Goal: Task Accomplishment & Management: Manage account settings

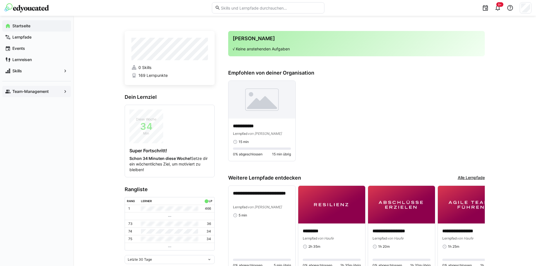
click at [0, 0] on app-navigation-label "Team-Management" at bounding box center [0, 0] width 0 height 0
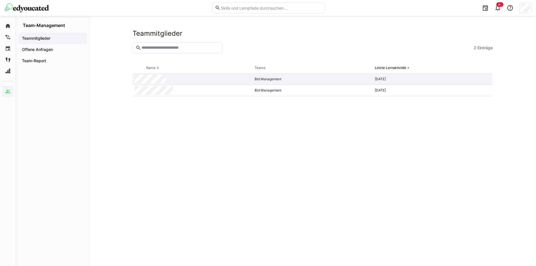
click at [189, 77] on div at bounding box center [193, 79] width 120 height 11
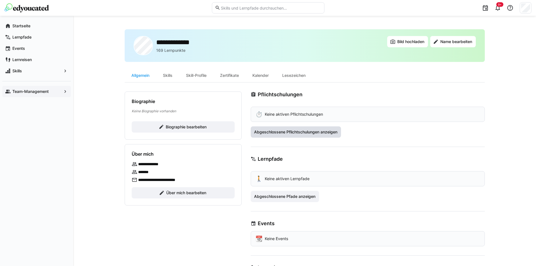
click at [300, 130] on span "Abgeschlossene Pflichtschulungen anzeigen" at bounding box center [295, 132] width 85 height 6
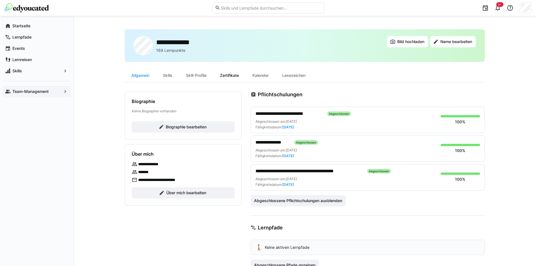
click at [227, 79] on div "Zertifikate" at bounding box center [229, 76] width 32 height 14
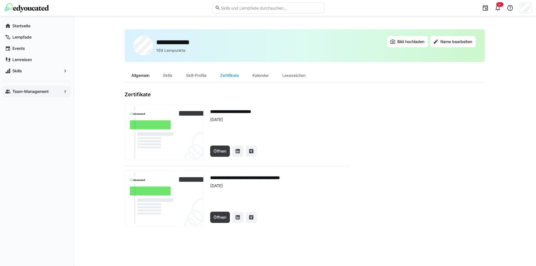
click at [135, 72] on div "Allgemein" at bounding box center [141, 76] width 32 height 14
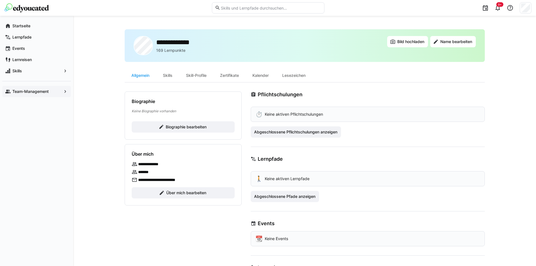
click at [0, 0] on app-navigation-label "Team-Management" at bounding box center [0, 0] width 0 height 0
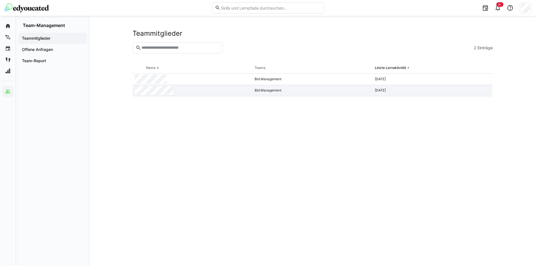
click at [290, 90] on div "Bid Management" at bounding box center [313, 90] width 120 height 11
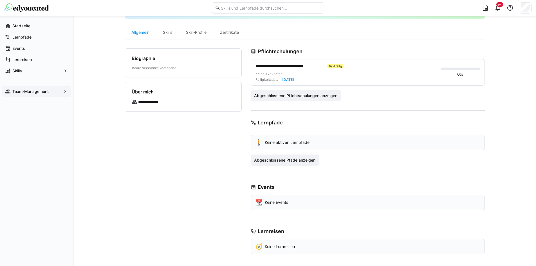
scroll to position [23, 0]
